Goal: Find specific page/section: Find specific page/section

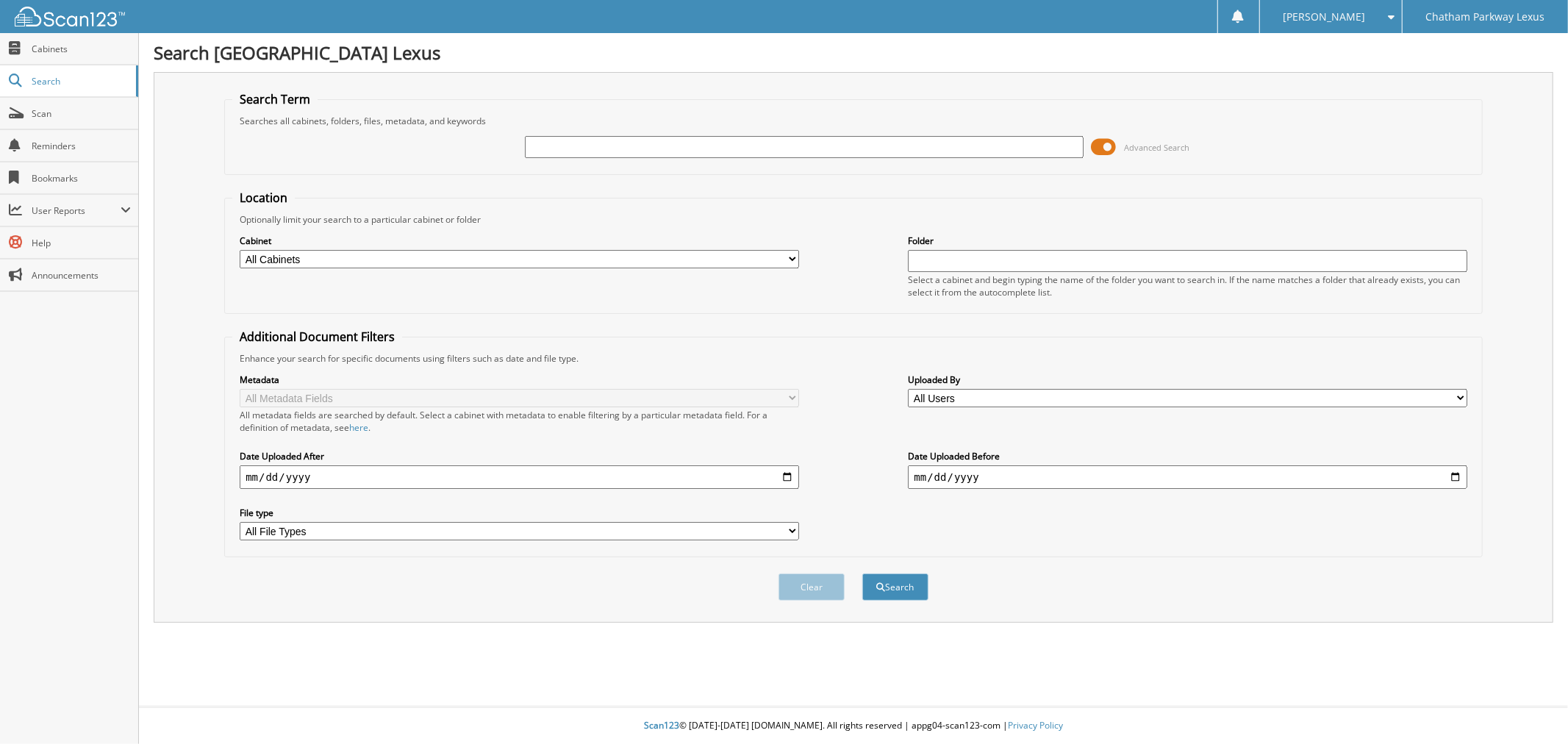
click at [565, 150] on input "text" at bounding box center [804, 147] width 559 height 22
type input "l24645"
click at [863, 573] on button "Search" at bounding box center [896, 587] width 66 height 28
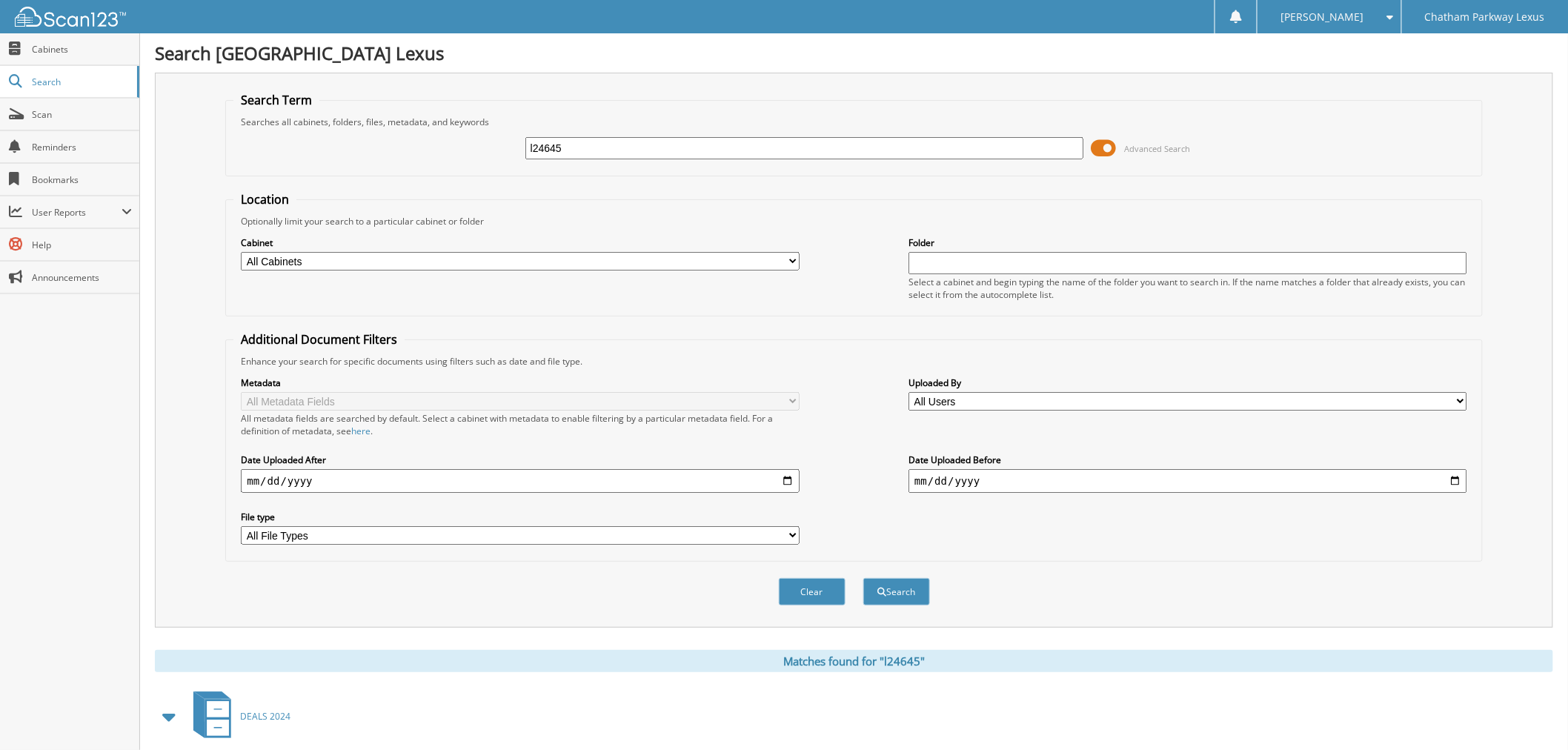
click at [545, 140] on input "l24645" at bounding box center [805, 148] width 558 height 22
type input "l25645"
click at [863, 578] on button "Search" at bounding box center [896, 592] width 67 height 28
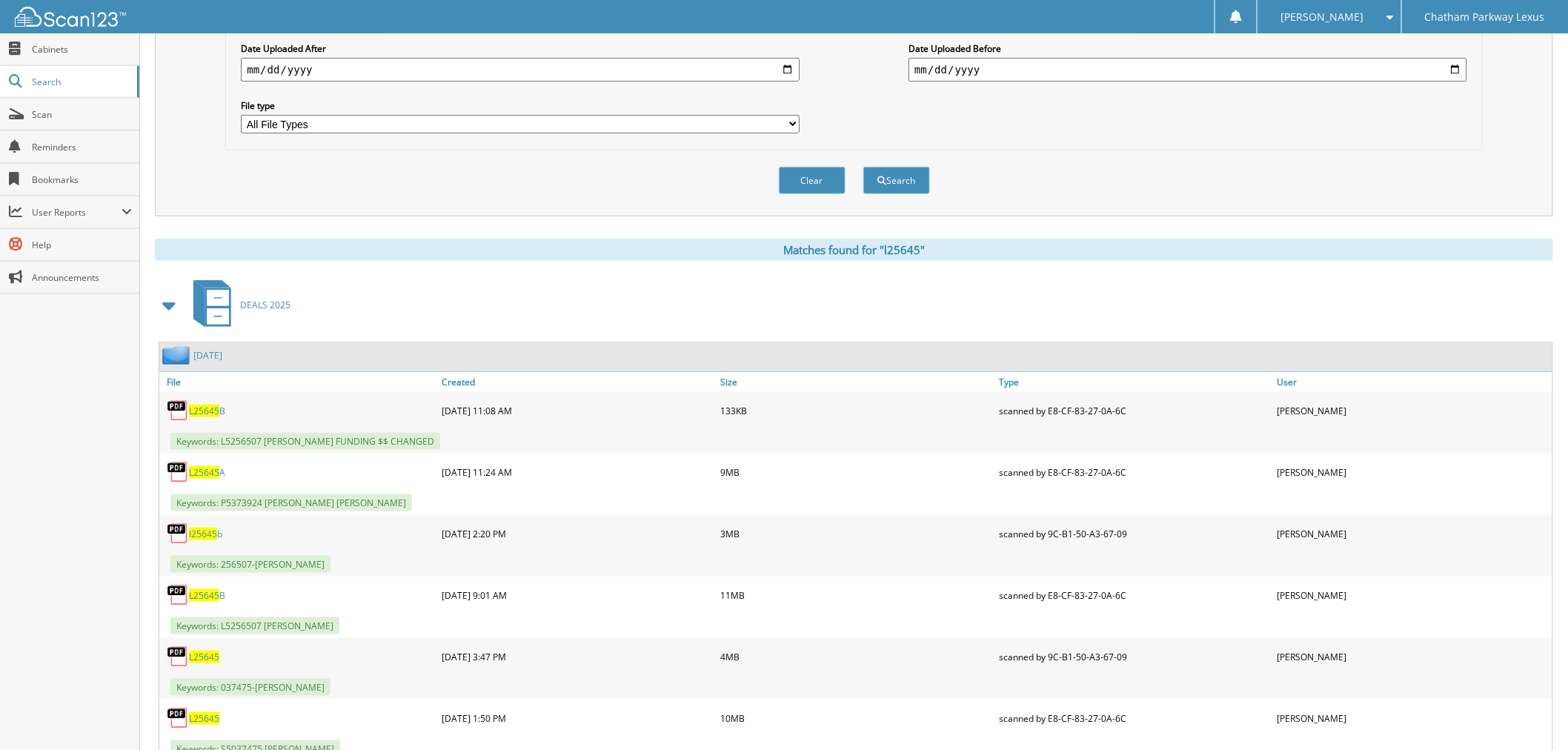
scroll to position [452, 0]
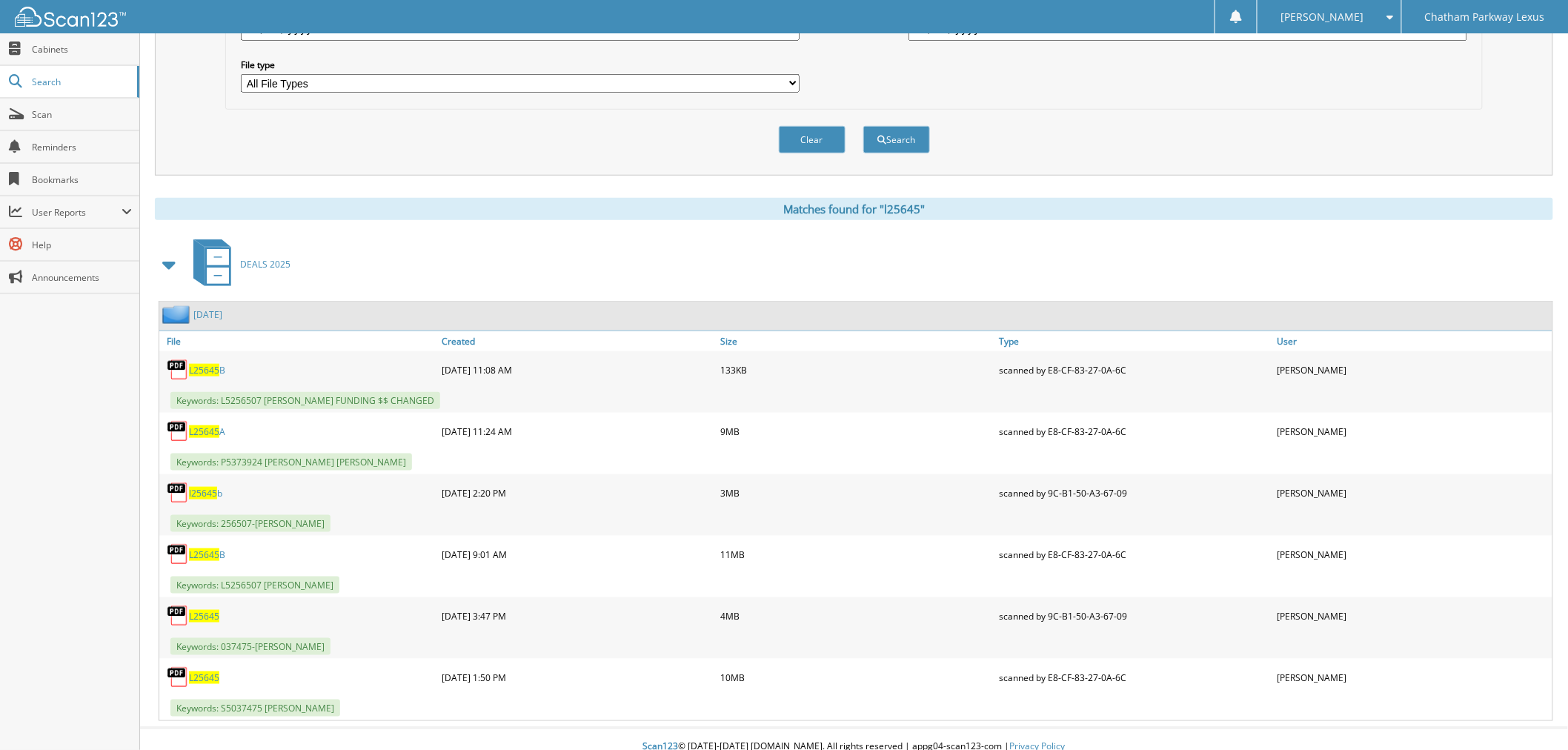
click at [211, 610] on span "L25645" at bounding box center [203, 615] width 30 height 12
click at [1254, 79] on div "Metadata All Metadata Fields All metadata fields are searched by default. Selec…" at bounding box center [853, 9] width 1240 height 186
click at [208, 671] on span "L25645" at bounding box center [203, 677] width 30 height 12
